Goal: Check status: Check status

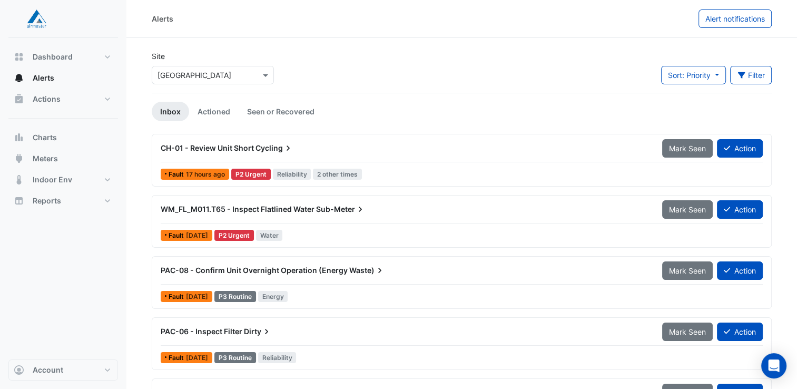
click at [436, 293] on div "Fault [DATE] P3 Routine Energy" at bounding box center [462, 296] width 604 height 15
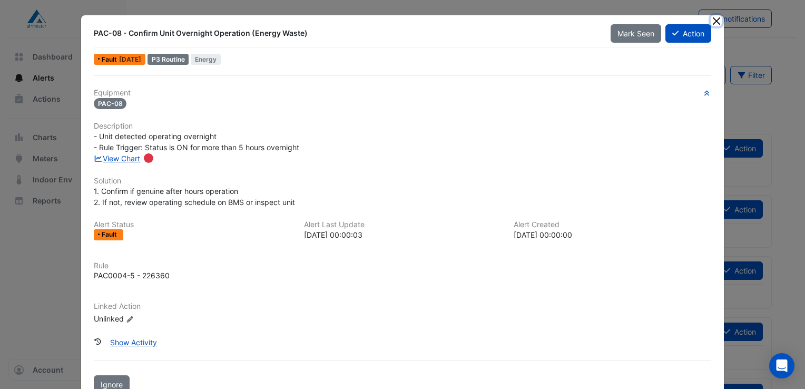
click at [713, 23] on button "Close" at bounding box center [716, 20] width 11 height 11
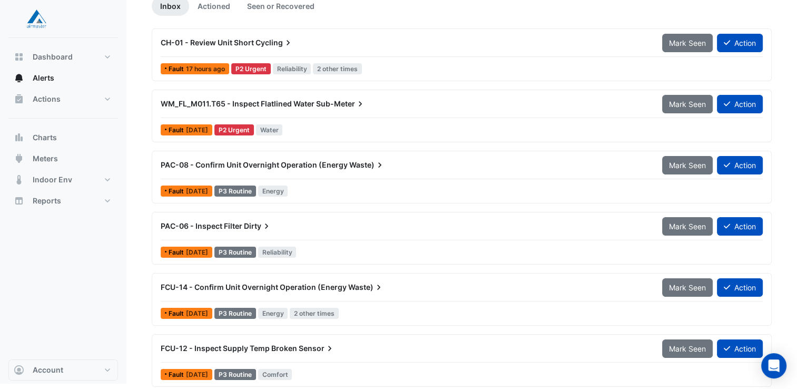
scroll to position [110, 0]
